Goal: Contribute content: Contribute content

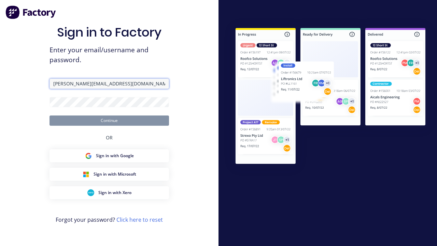
type input "[PERSON_NAME][EMAIL_ADDRESS][DOMAIN_NAME]"
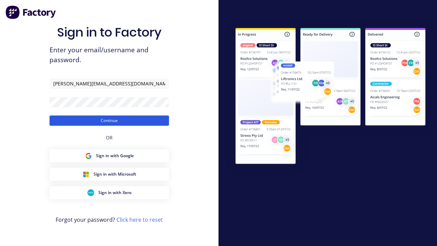
click at [109, 120] on button "Continue" at bounding box center [108, 120] width 119 height 10
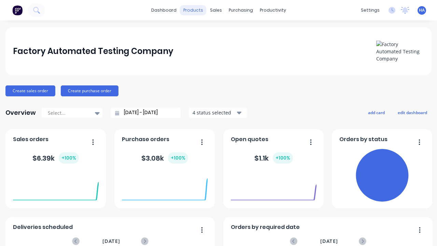
click at [193, 10] on div "products" at bounding box center [193, 10] width 27 height 10
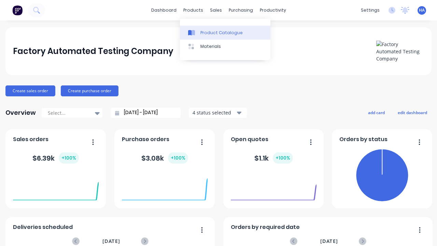
click at [225, 32] on div "Product Catalogue" at bounding box center [221, 33] width 42 height 6
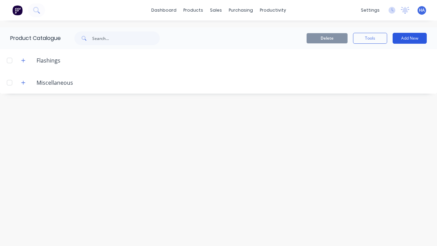
click at [410, 38] on button "Add New" at bounding box center [410, 38] width 34 height 11
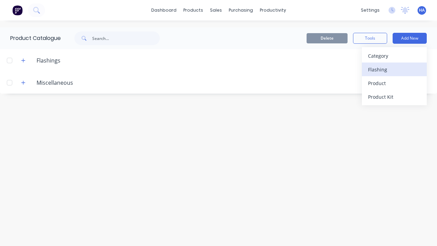
click at [394, 69] on div "Flashing" at bounding box center [394, 70] width 53 height 10
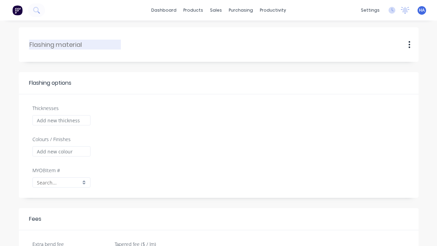
click at [75, 44] on input "text" at bounding box center [75, 44] width 92 height 9
type input "HD Automated Flashing"
click at [61, 120] on input "Thicknesses" at bounding box center [61, 120] width 58 height 10
type input "1000"
type input "0.00"
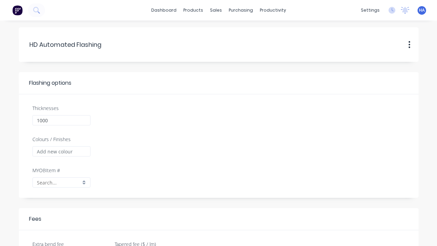
checkbox input "true"
click at [61, 151] on input "Colours / Finishes" at bounding box center [61, 151] width 58 height 10
type input "Red Matte"
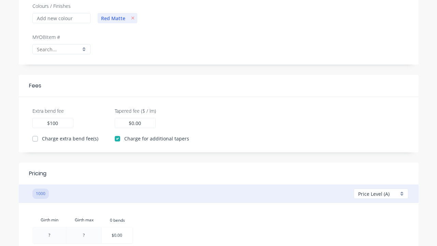
type input "100"
click at [136, 123] on input "0.00" at bounding box center [136, 122] width 10 height 7
type input "100"
click at [49, 235] on div at bounding box center [49, 235] width 33 height 16
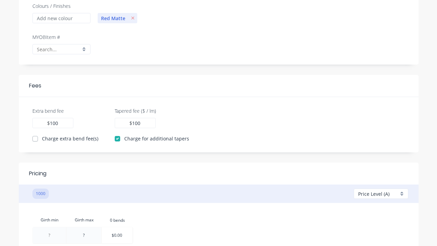
type input "10"
click at [218, 213] on div "Girth min Girth max 0.bends 0 bends 10 10 ? $0.00" at bounding box center [218, 229] width 372 height 33
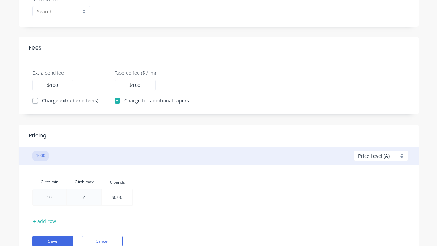
click at [84, 197] on div at bounding box center [84, 197] width 34 height 16
click at [218, 185] on div "Girth min Girth max 0.bends 0 bends 10 100 100 $0.00" at bounding box center [218, 191] width 372 height 33
click at [117, 197] on div at bounding box center [117, 197] width 31 height 16
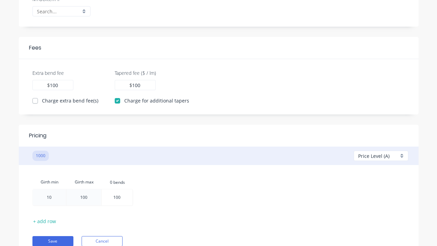
click at [218, 185] on div "Girth min Girth max 0.bends 0 bends 10 100 100 100" at bounding box center [218, 191] width 372 height 33
click at [53, 241] on button "Save" at bounding box center [52, 241] width 41 height 10
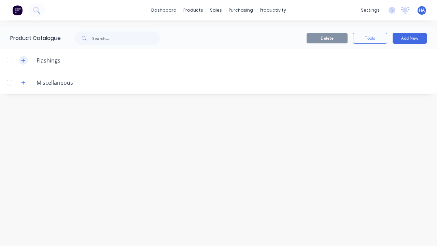
click at [23, 60] on icon "button" at bounding box center [24, 60] width 4 height 4
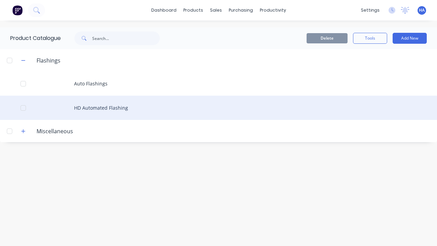
click at [23, 108] on div at bounding box center [23, 108] width 14 height 14
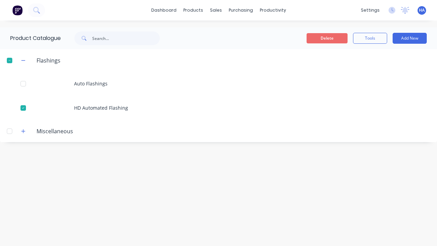
click at [327, 38] on button "Delete" at bounding box center [327, 38] width 41 height 10
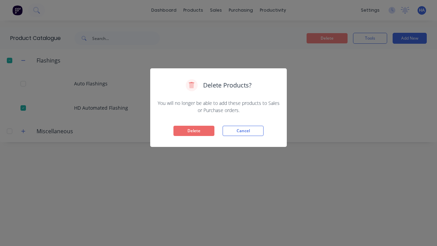
click at [194, 131] on button "Delete" at bounding box center [193, 131] width 41 height 10
